Goal: Task Accomplishment & Management: Manage account settings

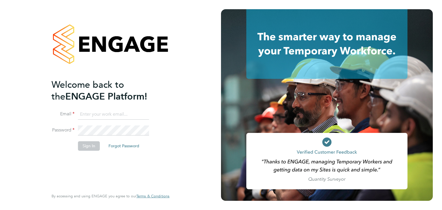
type input "[EMAIL_ADDRESS][DOMAIN_NAME]"
click at [86, 149] on button "Sign In" at bounding box center [89, 145] width 22 height 9
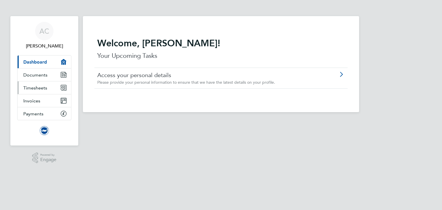
click at [37, 86] on span "Timesheets" at bounding box center [35, 87] width 24 height 5
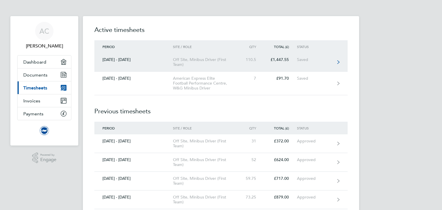
click at [189, 60] on div "Off Site, Minibus Driver (First Team)" at bounding box center [206, 62] width 66 height 10
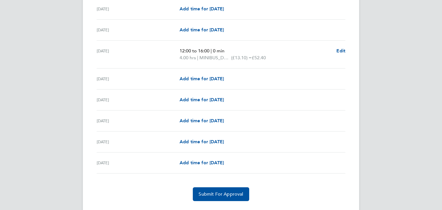
scroll to position [899, 0]
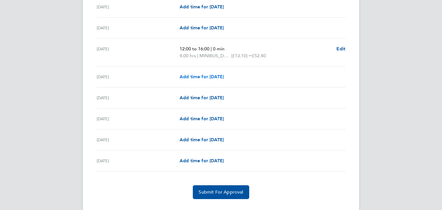
click at [193, 74] on span "Add time for Wed 27 Aug" at bounding box center [202, 76] width 44 height 5
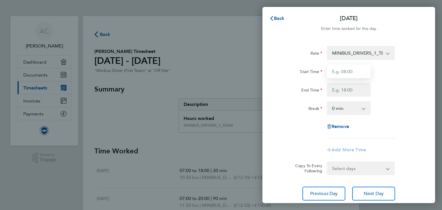
click at [346, 71] on input "Start Time" at bounding box center [349, 72] width 44 height 14
type input "08:00"
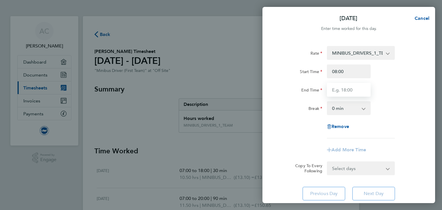
click at [352, 92] on input "End Time" at bounding box center [349, 90] width 44 height 14
type input "12:00"
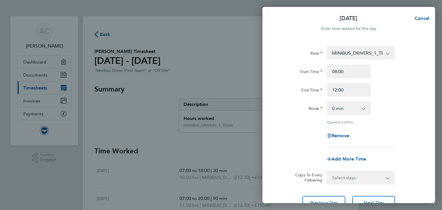
click at [282, 54] on div "Rate" at bounding box center [301, 52] width 44 height 12
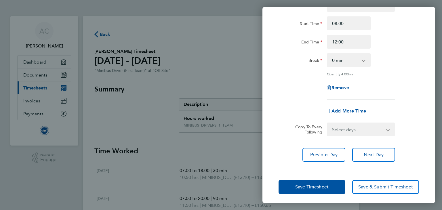
scroll to position [50, 0]
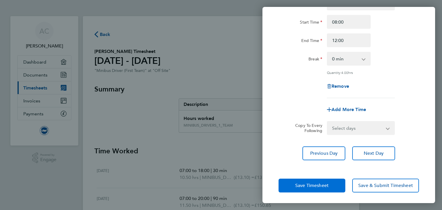
click at [304, 183] on span "Save Timesheet" at bounding box center [312, 186] width 33 height 6
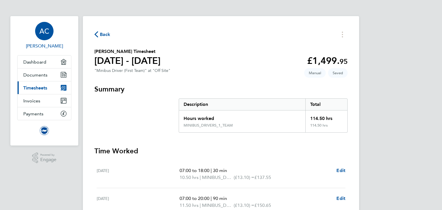
click at [48, 29] on span "AC" at bounding box center [44, 30] width 10 height 7
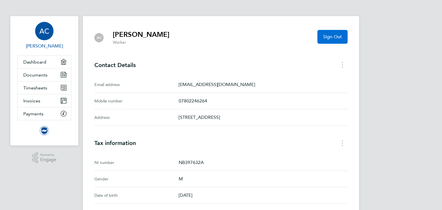
click at [334, 36] on span "Sign Out" at bounding box center [332, 37] width 19 height 6
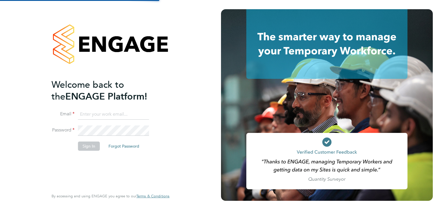
type input "[EMAIL_ADDRESS][DOMAIN_NAME]"
